Goal: Navigation & Orientation: Find specific page/section

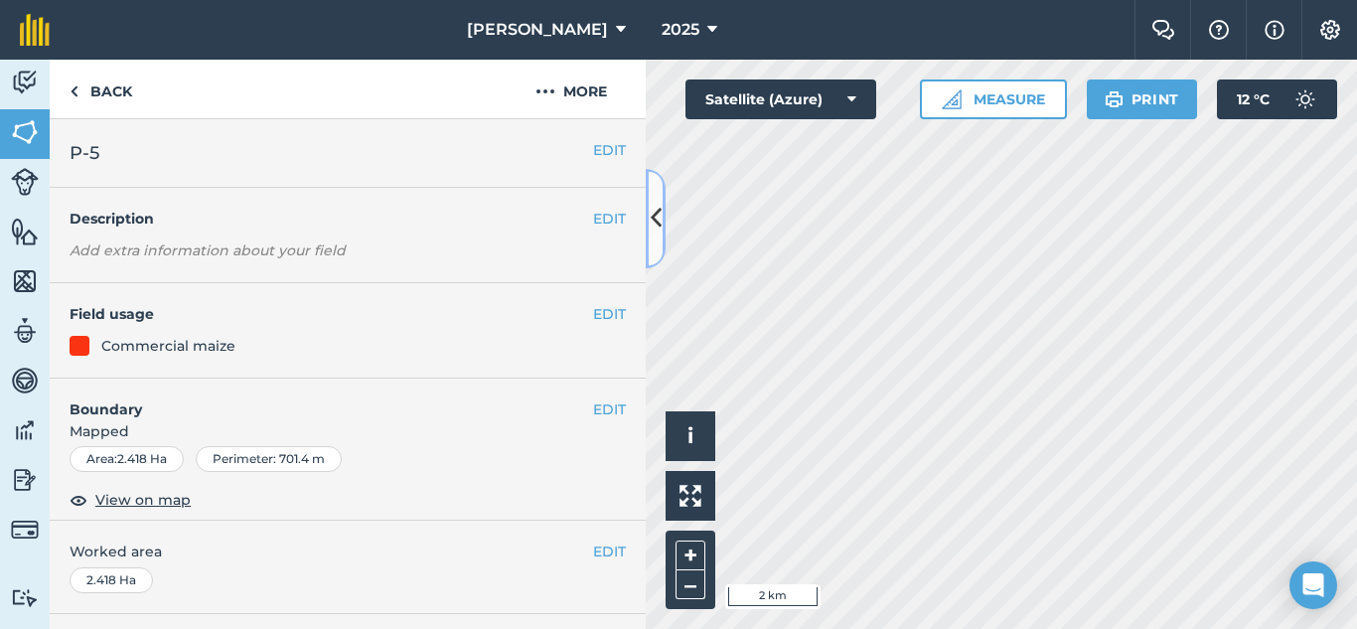
click at [656, 213] on icon at bounding box center [655, 218] width 11 height 35
